Goal: Information Seeking & Learning: Learn about a topic

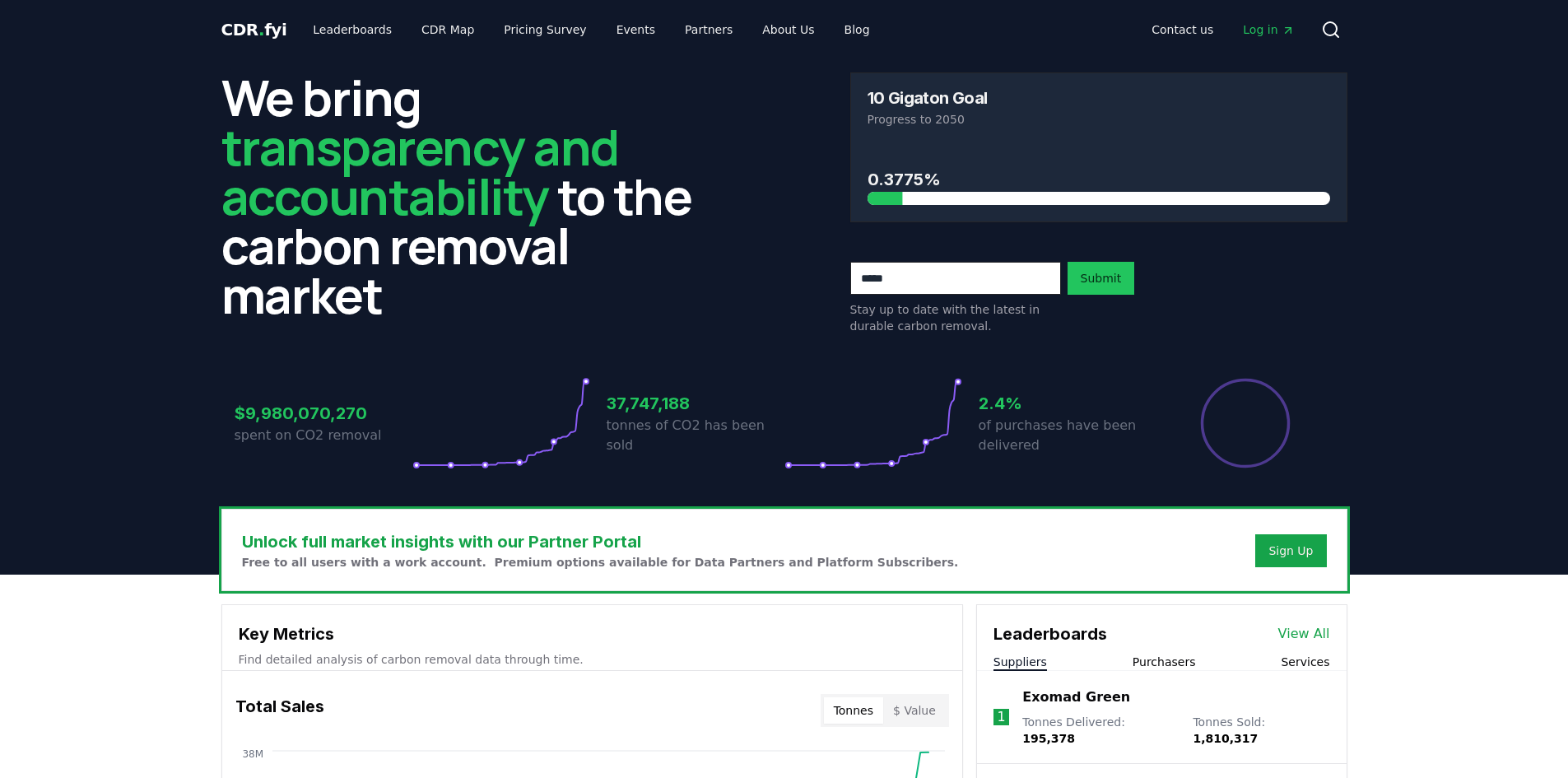
drag, startPoint x: 96, startPoint y: 215, endPoint x: 106, endPoint y: 209, distance: 11.7
click at [99, 213] on header "We bring transparency and accountability to the carbon removal market 10 Gigato…" at bounding box center [784, 316] width 1568 height 516
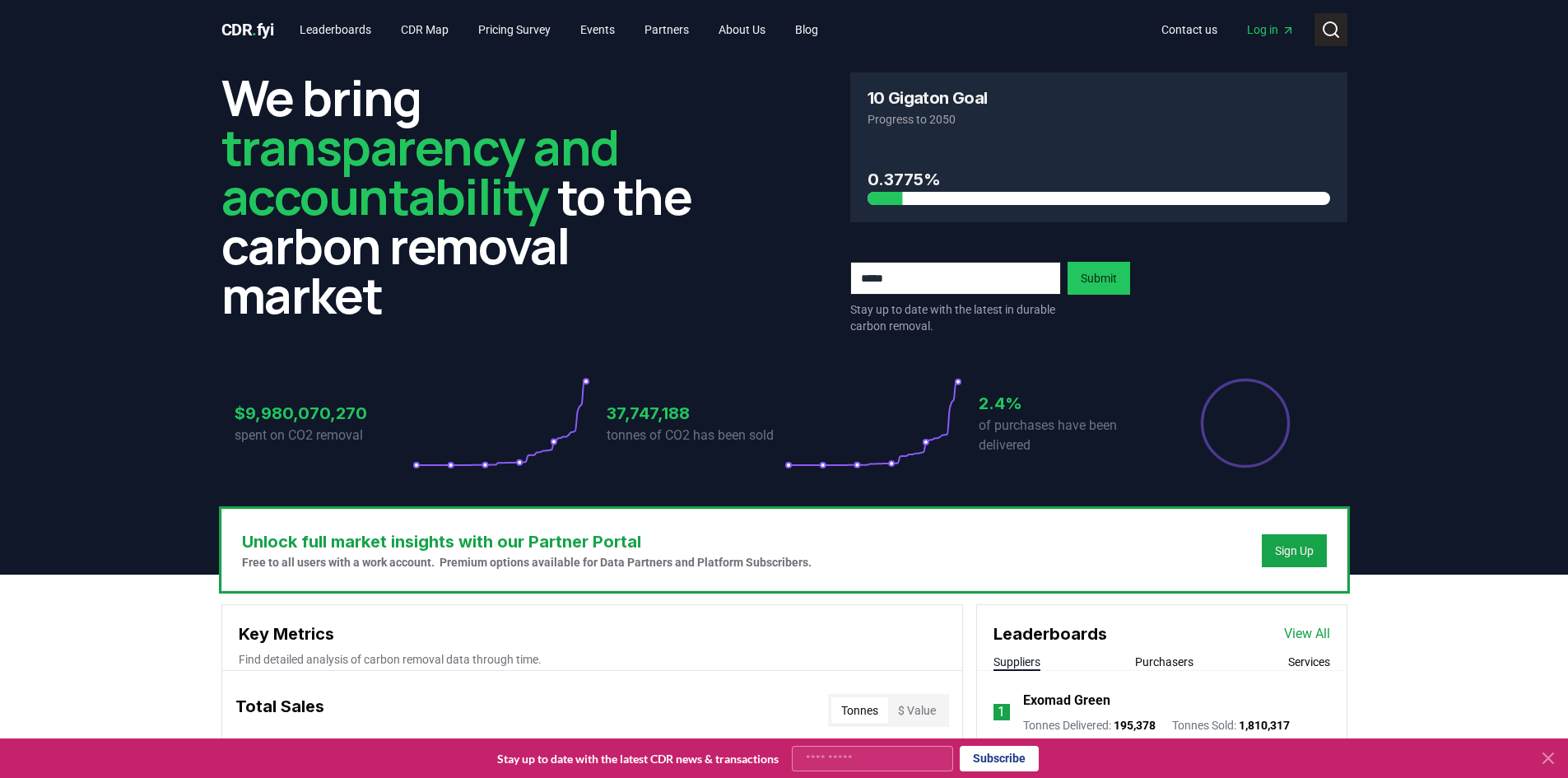
click at [1324, 27] on circle at bounding box center [1331, 29] width 13 height 13
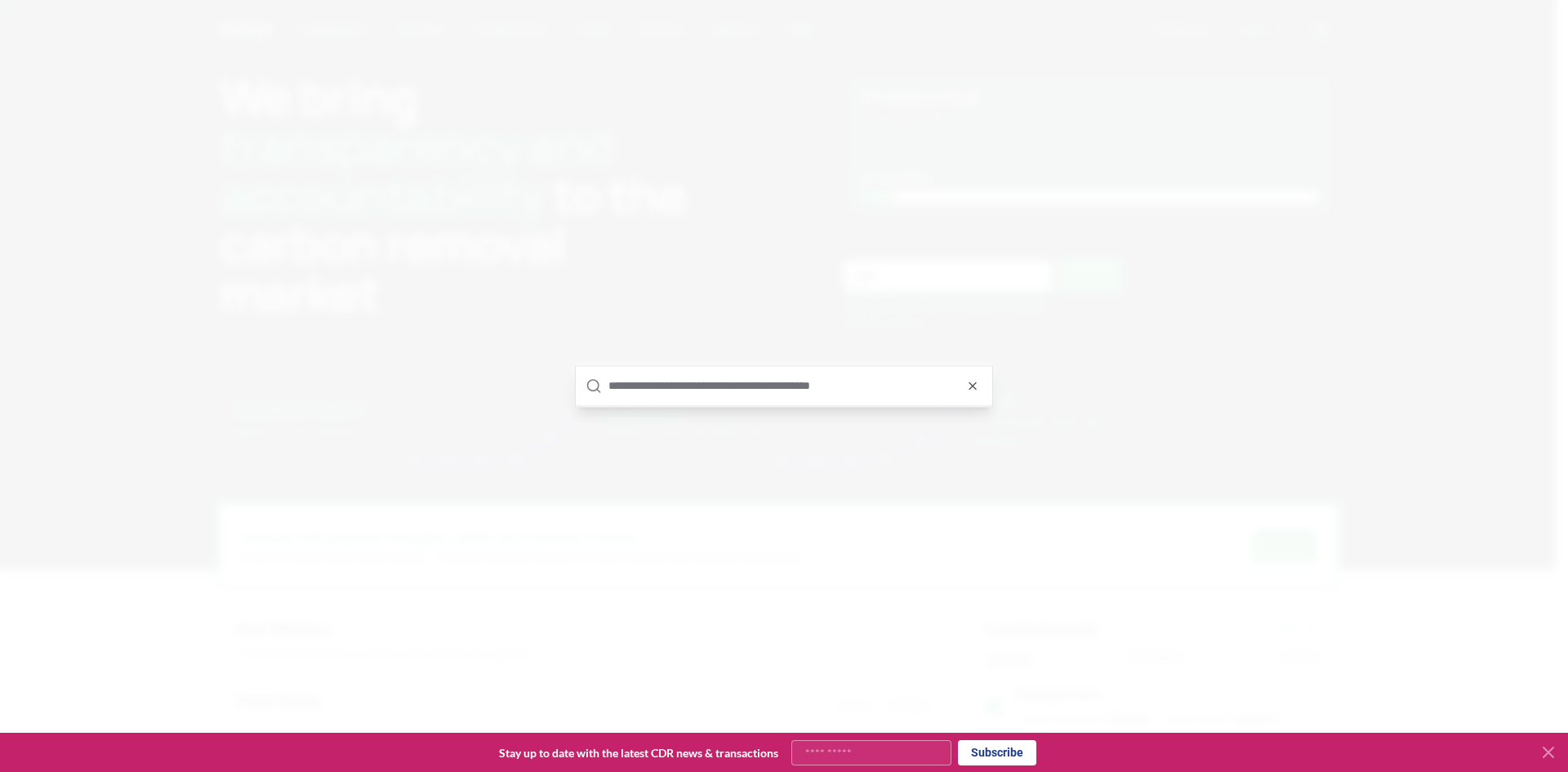
click at [768, 386] on input "text" at bounding box center [796, 386] width 374 height 40
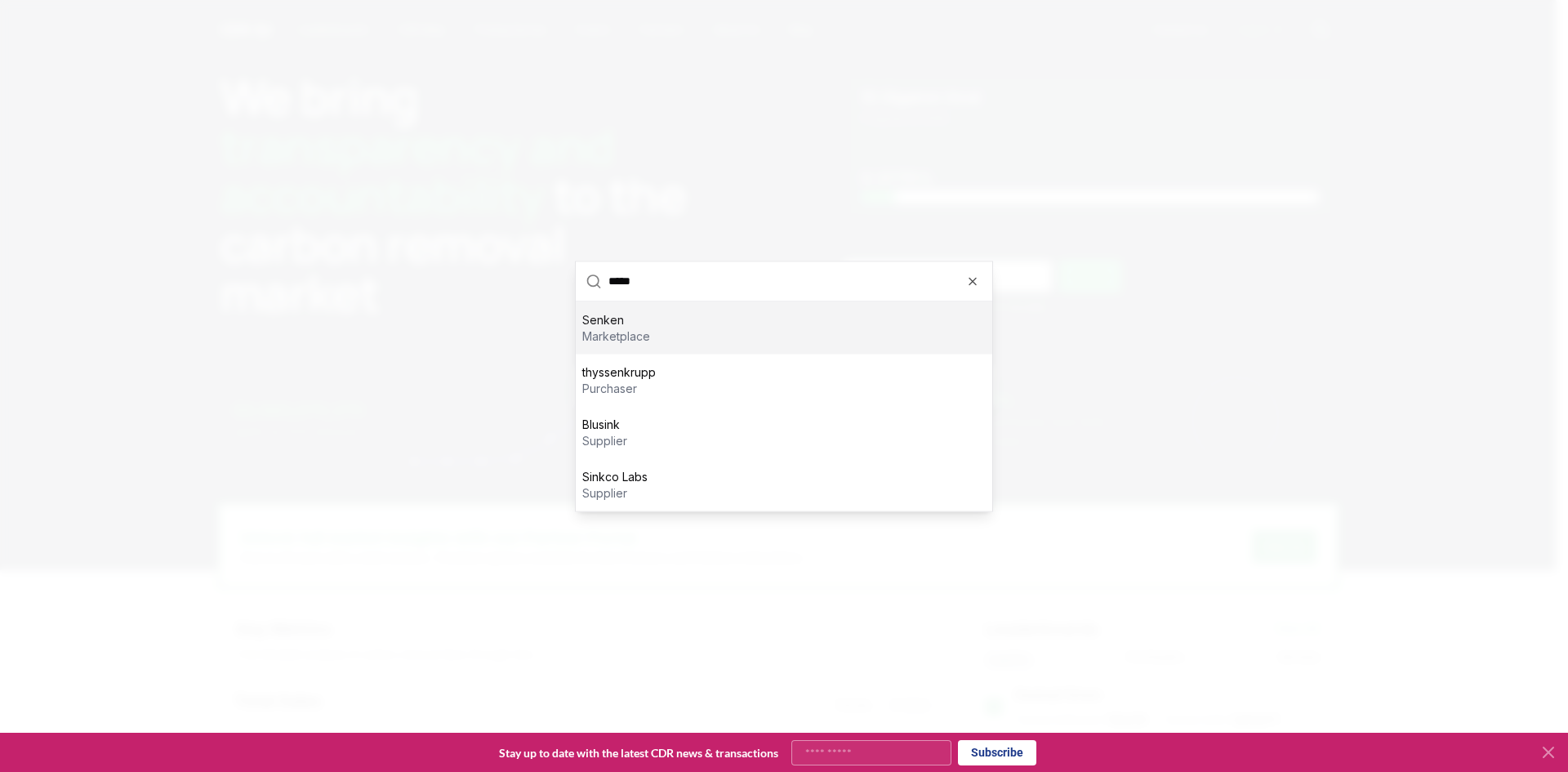
type input "******"
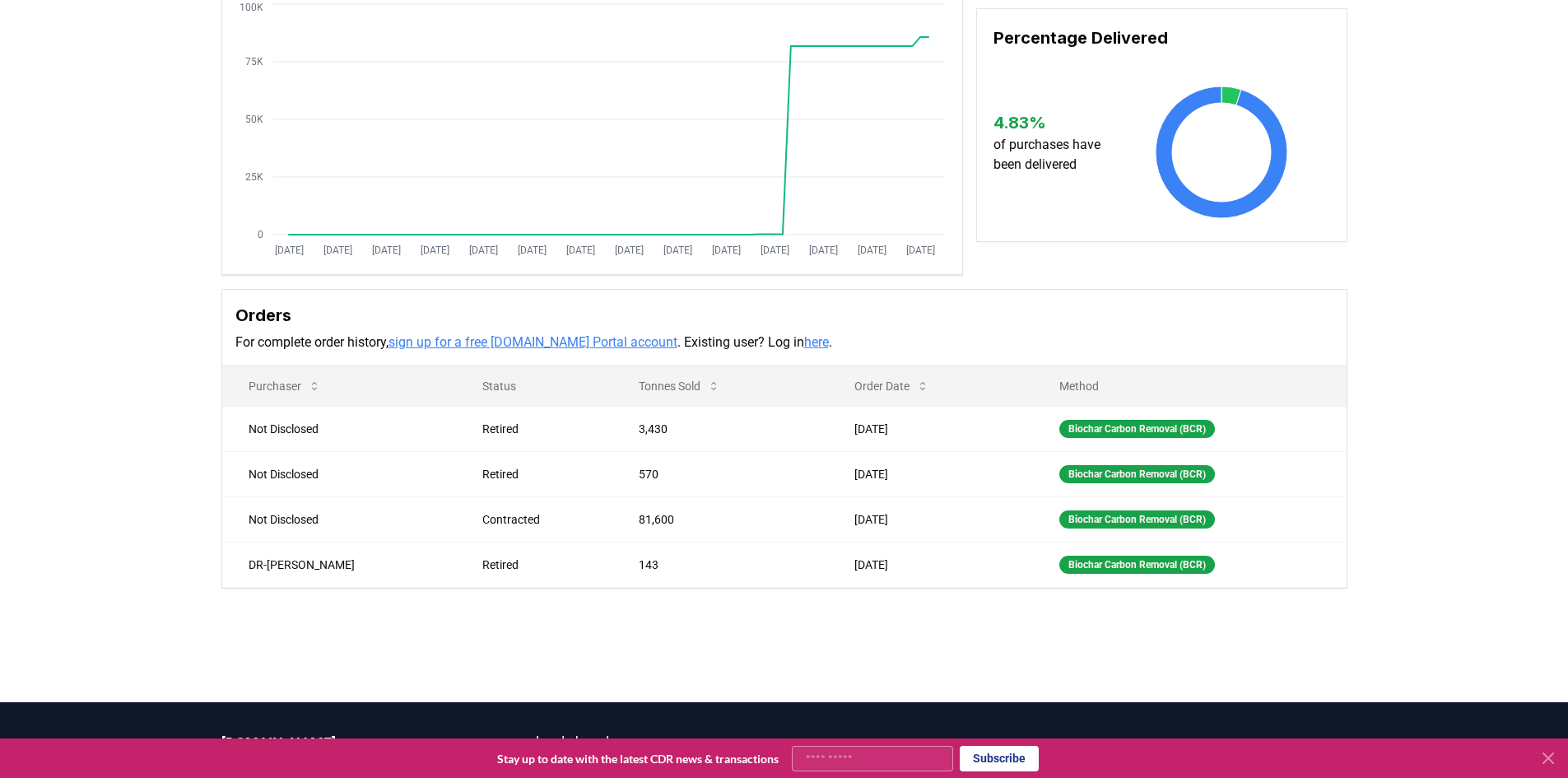
scroll to position [119, 0]
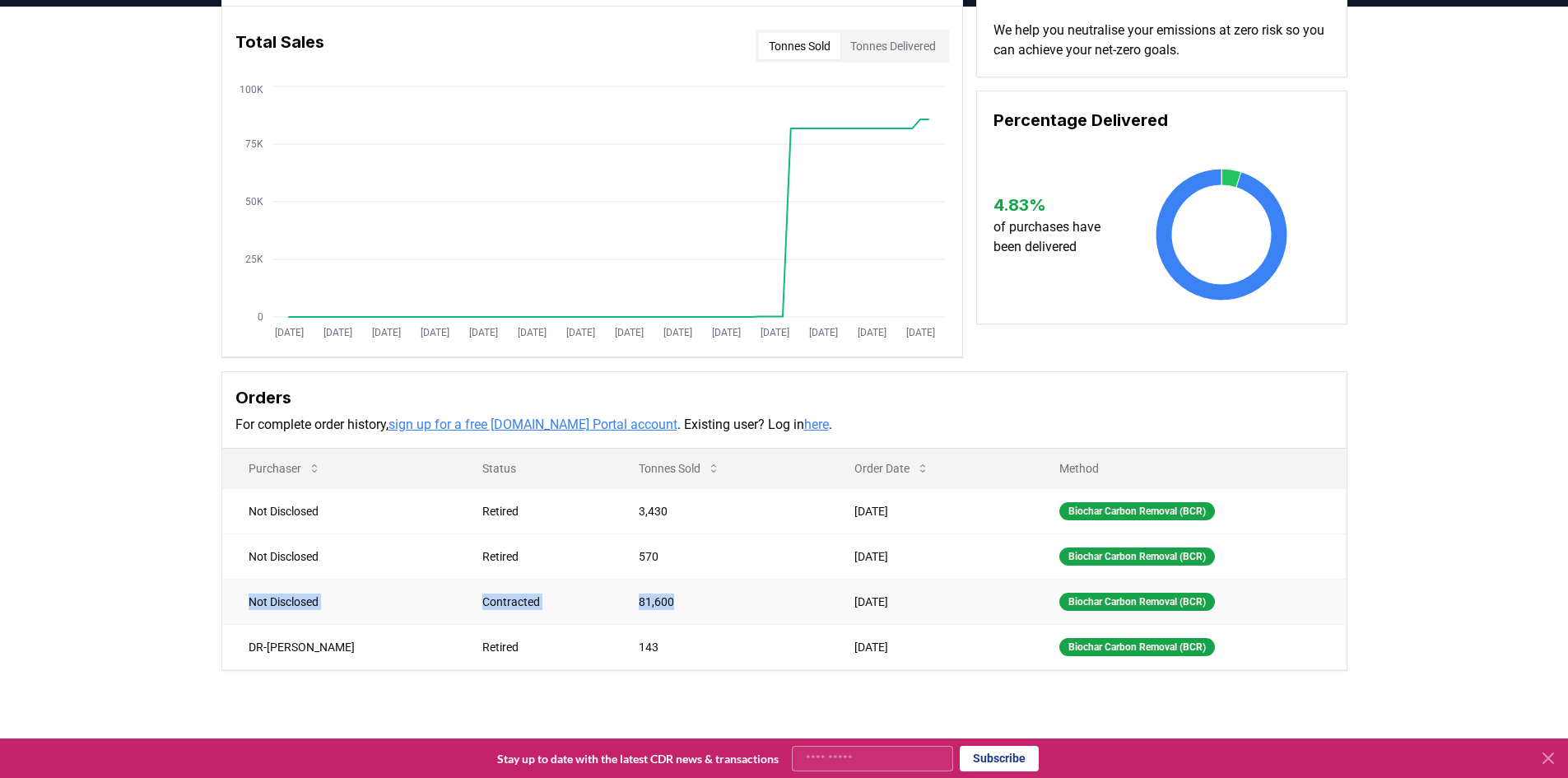
drag, startPoint x: 647, startPoint y: 604, endPoint x: 235, endPoint y: 600, distance: 412.0
click at [235, 600] on tr "Not Disclosed Contracted 81,600 [DATE] Biochar Carbon Removal (BCR)" at bounding box center [784, 601] width 1125 height 46
click at [121, 567] on div "Supplier Metrics Total Sales Tonnes Sold Tonnes Delivered [DATE] [DATE] [DATE] …" at bounding box center [784, 372] width 1568 height 731
drag, startPoint x: 646, startPoint y: 600, endPoint x: 226, endPoint y: 595, distance: 420.0
click at [226, 595] on tr "Not Disclosed Contracted 81,600 [DATE] Biochar Carbon Removal (BCR)" at bounding box center [784, 601] width 1125 height 46
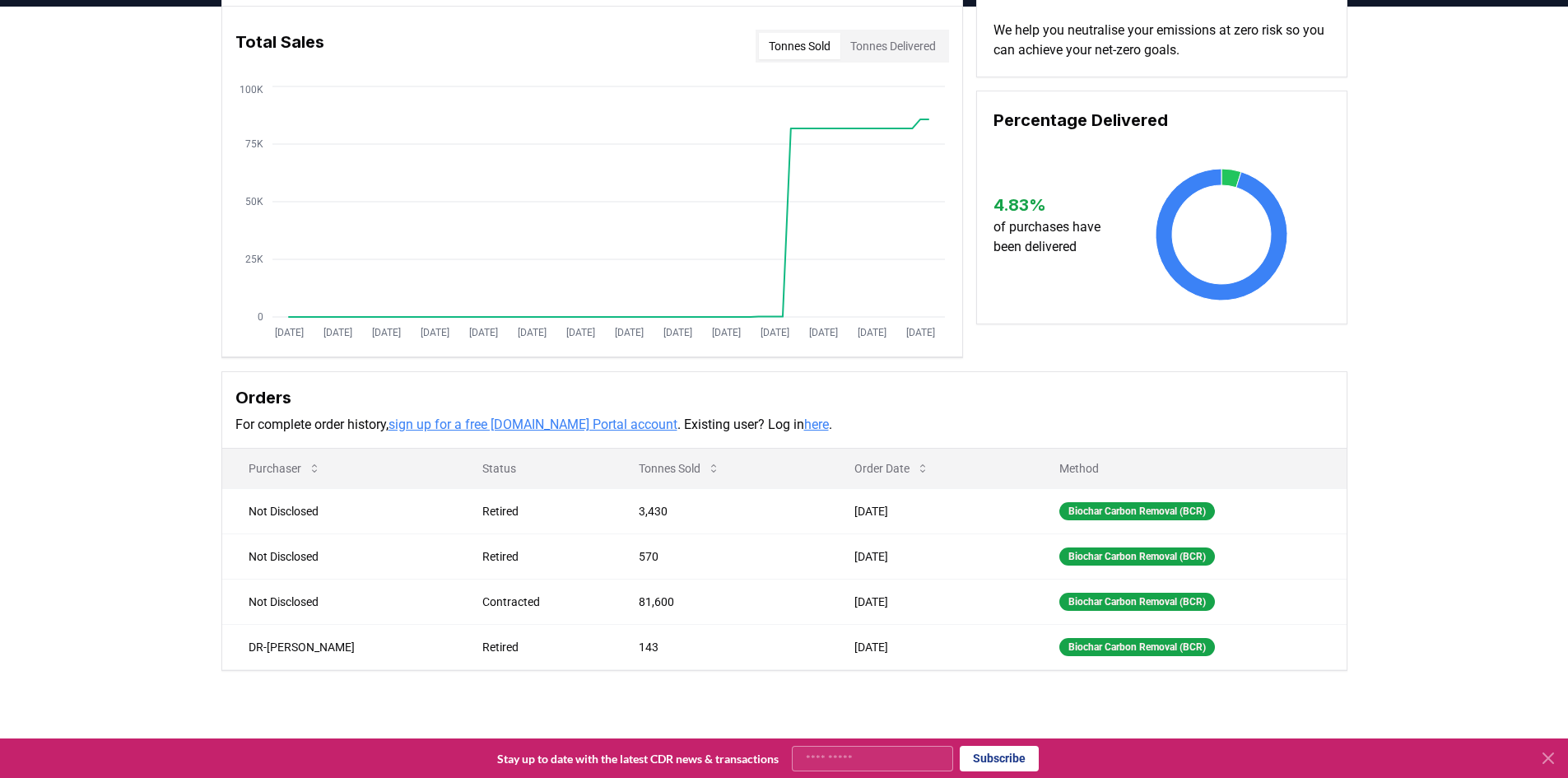
click at [105, 604] on div "Supplier Metrics Total Sales Tonnes Sold Tonnes Delivered [DATE] [DATE] [DATE] …" at bounding box center [784, 372] width 1568 height 731
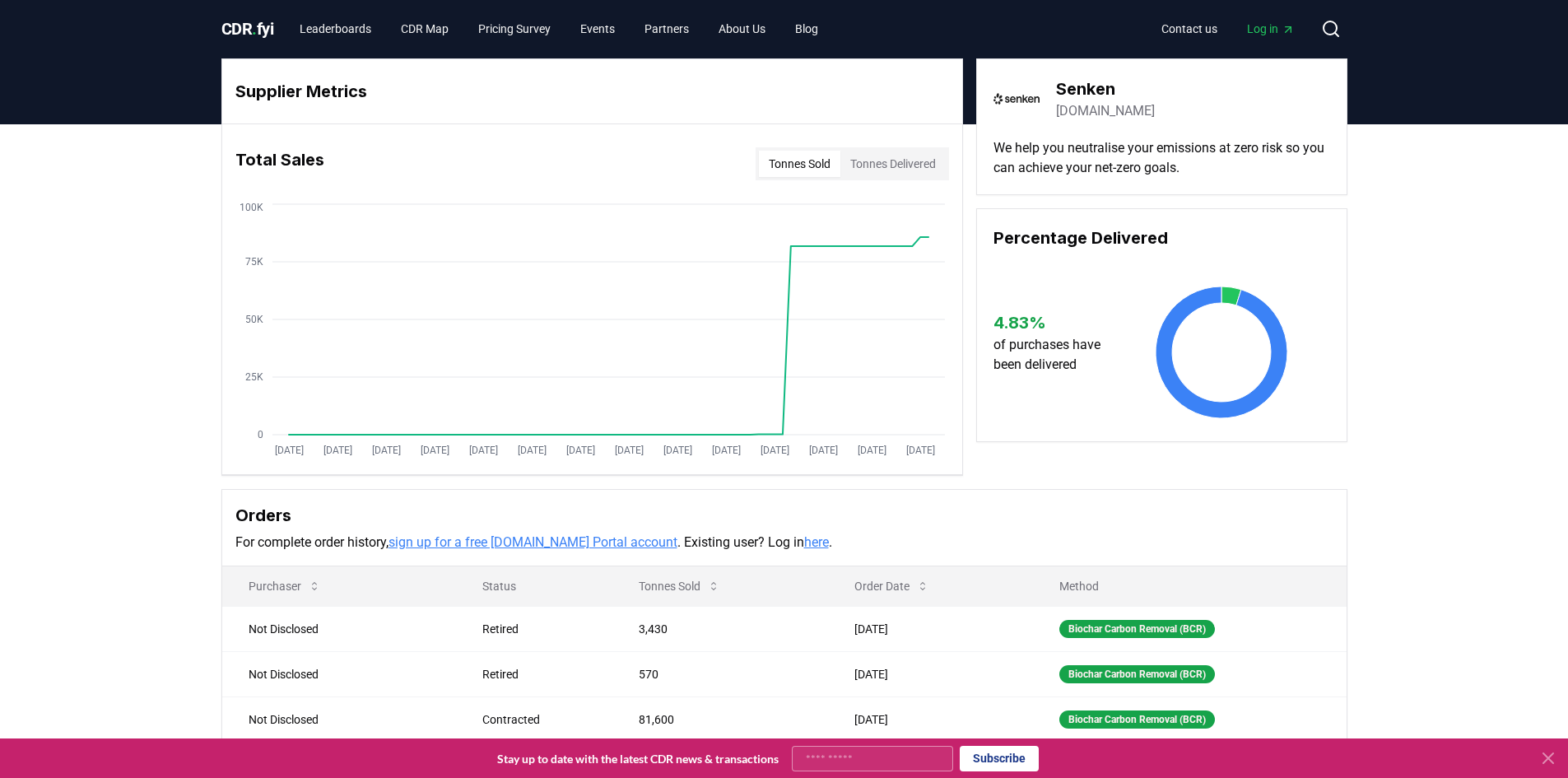
scroll to position [0, 0]
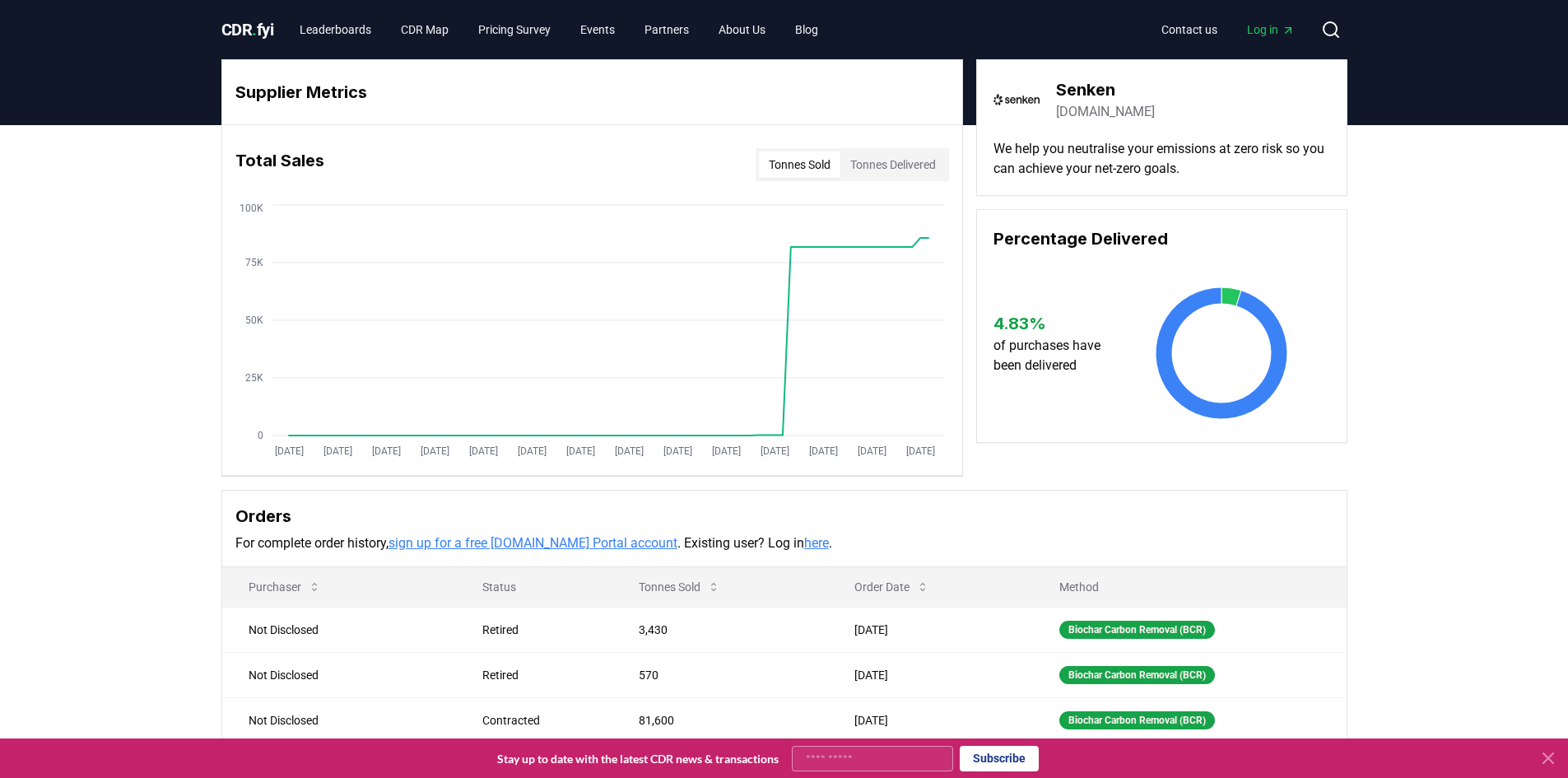
click at [1502, 298] on div "Supplier Metrics Total Sales Tonnes Sold Tonnes Delivered [DATE] [DATE] [DATE] …" at bounding box center [784, 491] width 1568 height 731
click at [1438, 263] on div "Supplier Metrics Total Sales Tonnes Sold Tonnes Delivered [DATE] [DATE] [DATE] …" at bounding box center [784, 491] width 1568 height 731
click at [1463, 266] on div "Supplier Metrics Total Sales Tonnes Sold Tonnes Delivered [DATE] [DATE] [DATE] …" at bounding box center [784, 491] width 1568 height 731
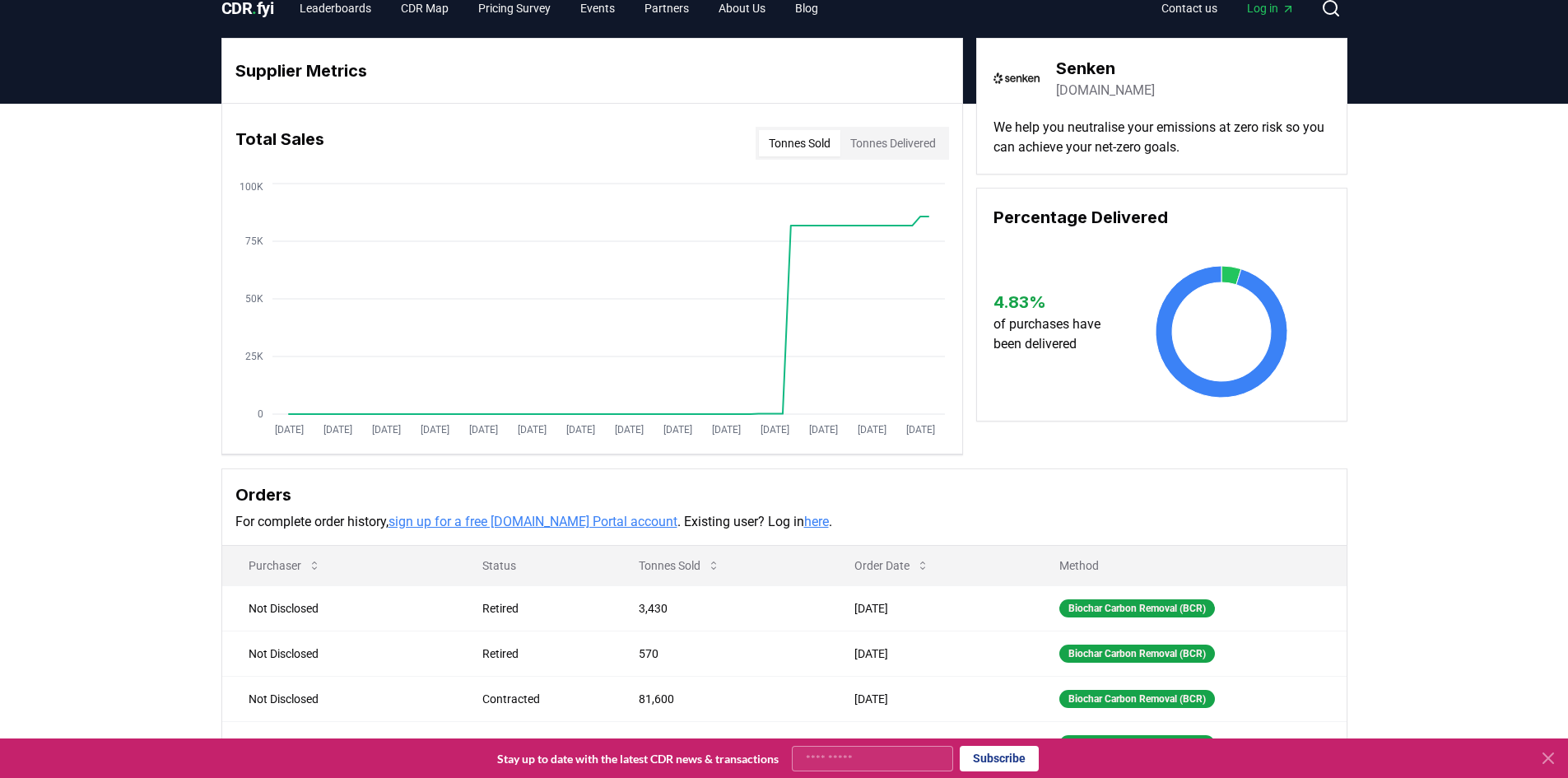
scroll to position [82, 0]
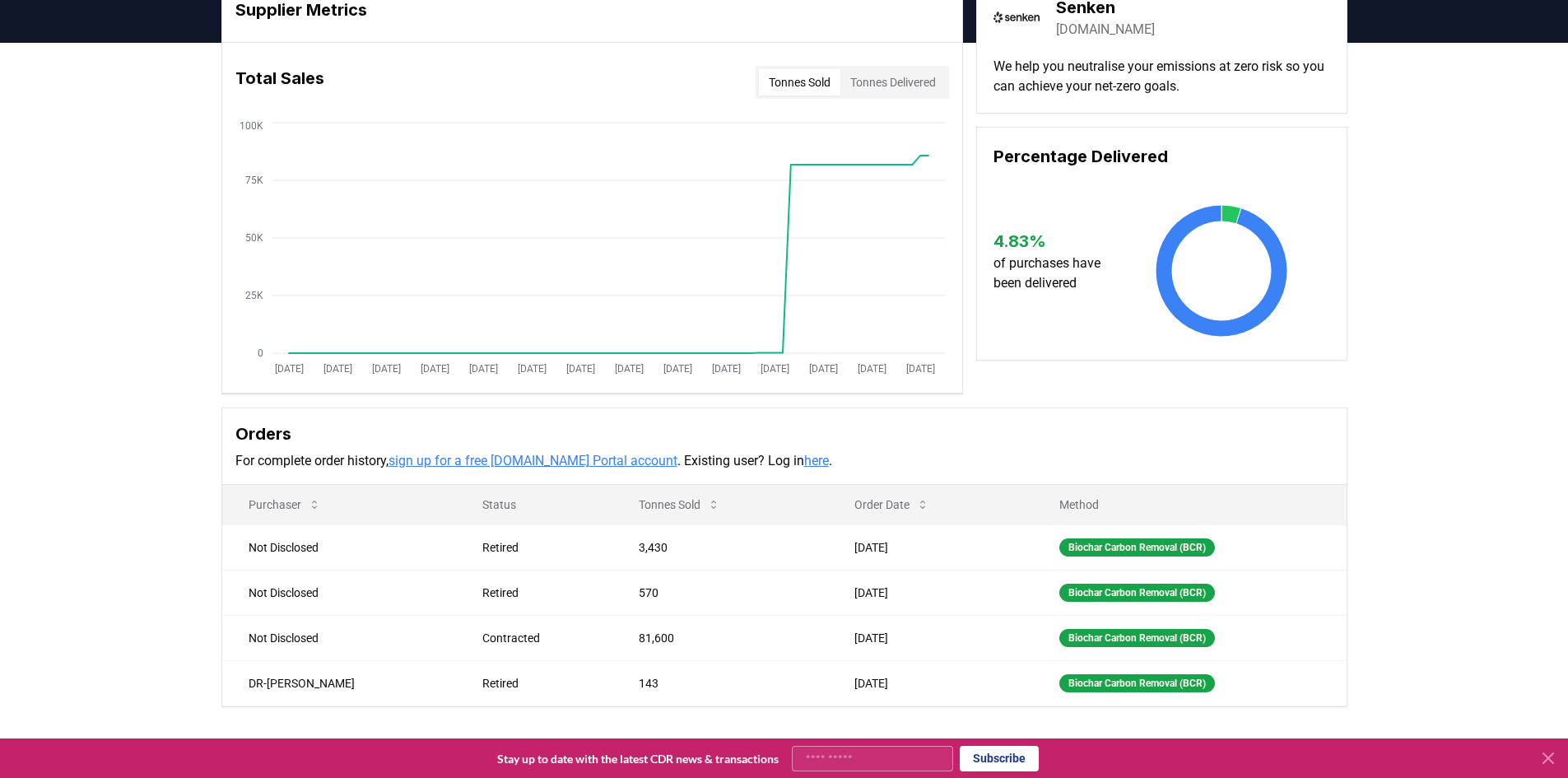
click at [115, 331] on div "Supplier Metrics Total Sales Tonnes Sold Tonnes Delivered [DATE] [DATE] [DATE] …" at bounding box center [784, 409] width 1568 height 731
click at [136, 411] on div "Supplier Metrics Total Sales Tonnes Sold Tonnes Delivered [DATE] [DATE] [DATE] …" at bounding box center [784, 409] width 1568 height 731
